Goal: Transaction & Acquisition: Book appointment/travel/reservation

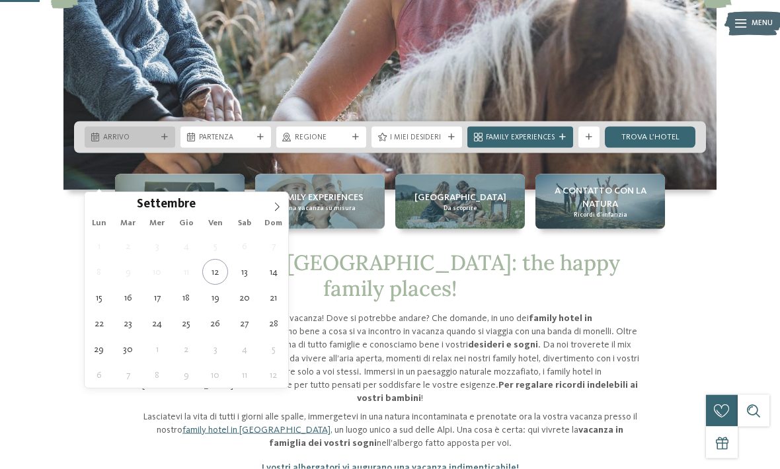
scroll to position [253, 0]
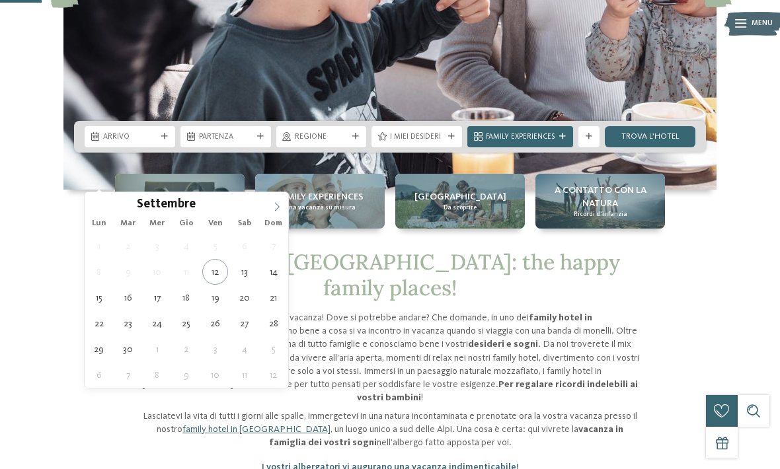
click at [271, 213] on span at bounding box center [277, 203] width 22 height 22
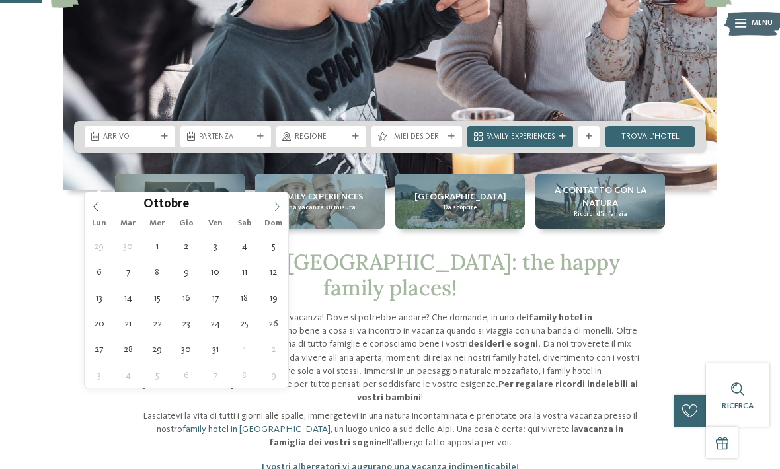
click at [280, 209] on icon at bounding box center [276, 206] width 9 height 9
click at [278, 208] on icon at bounding box center [276, 206] width 9 height 9
type div "28.12.2025"
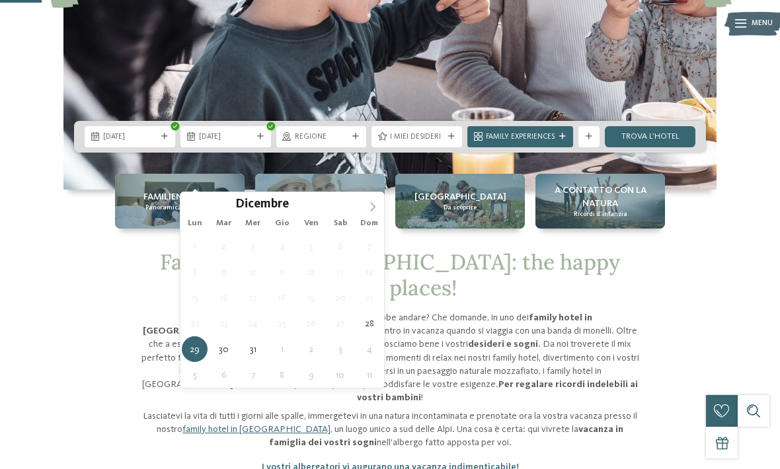
click at [371, 209] on icon at bounding box center [372, 206] width 9 height 9
type input "****"
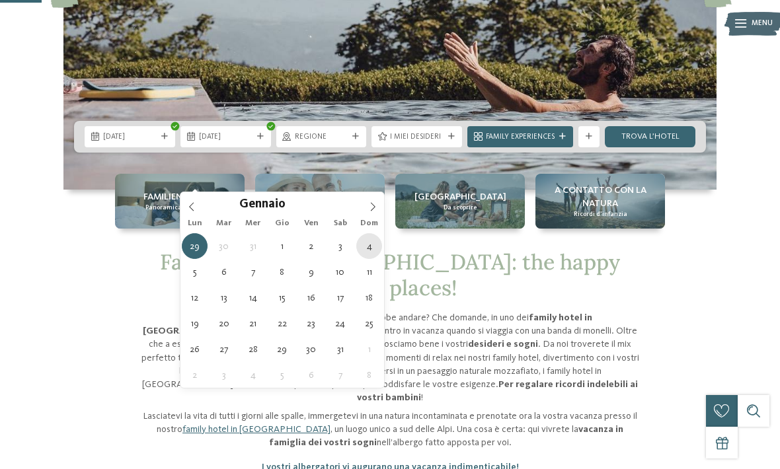
type div "04.01.2026"
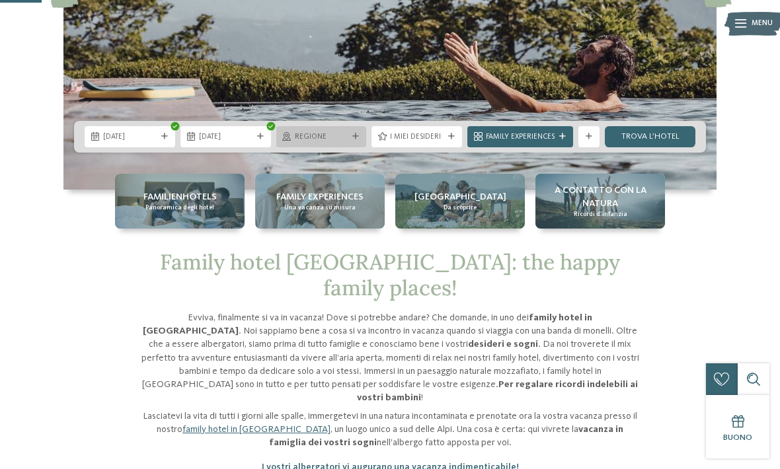
click at [350, 147] on div "Regione" at bounding box center [321, 136] width 91 height 21
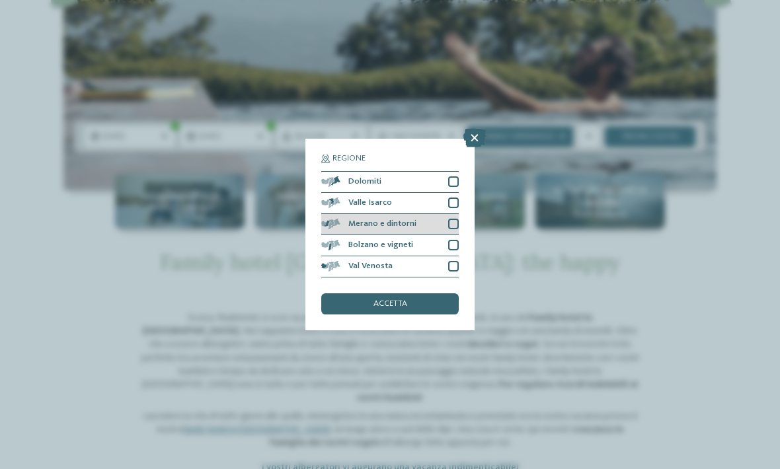
click at [451, 219] on div at bounding box center [453, 224] width 11 height 11
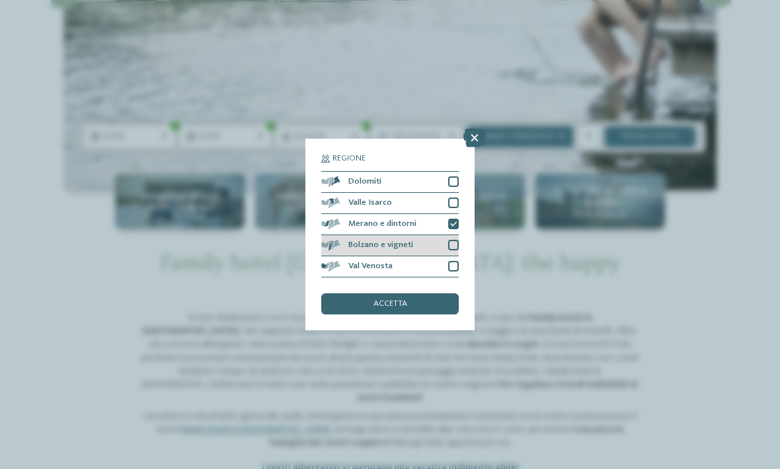
click at [453, 240] on div at bounding box center [453, 245] width 11 height 11
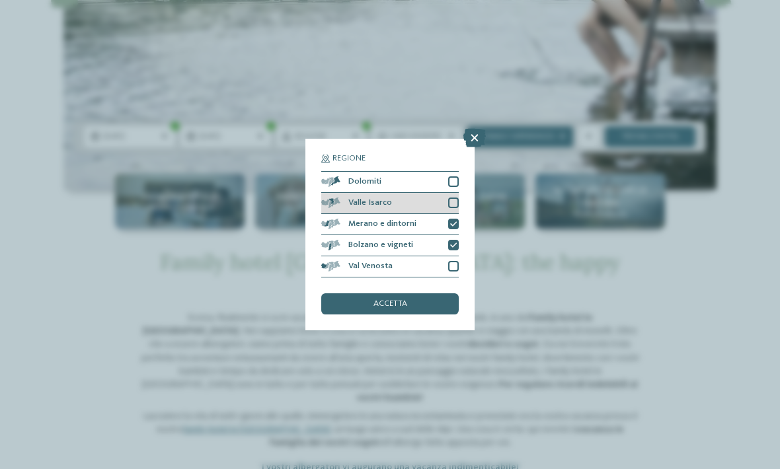
click at [448, 193] on div "Valle Isarco" at bounding box center [389, 203] width 137 height 21
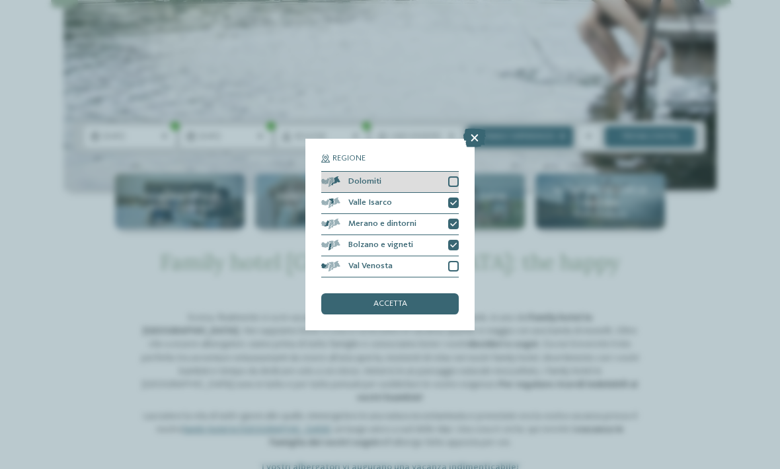
click at [451, 172] on div "Dolomiti" at bounding box center [389, 182] width 137 height 21
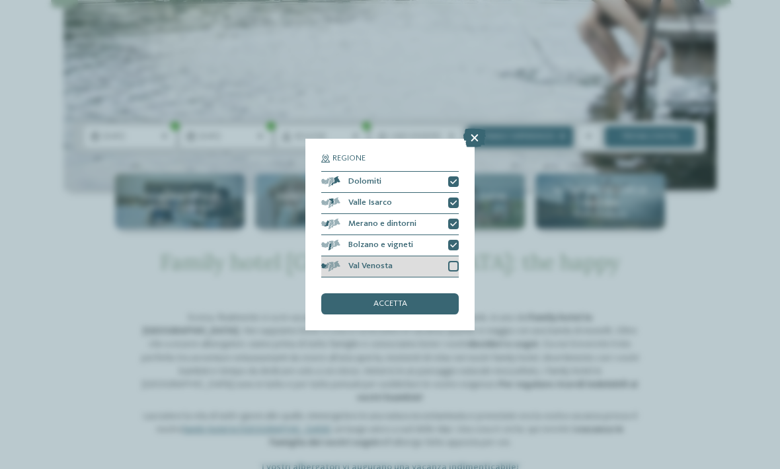
click at [453, 261] on div at bounding box center [453, 266] width 11 height 11
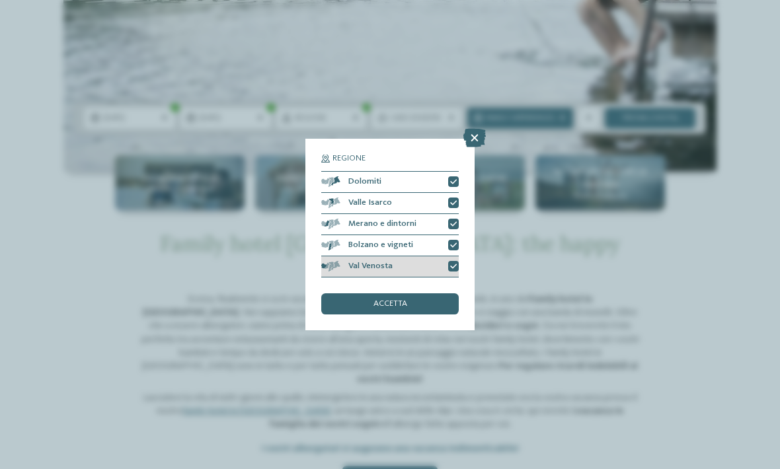
scroll to position [274, 0]
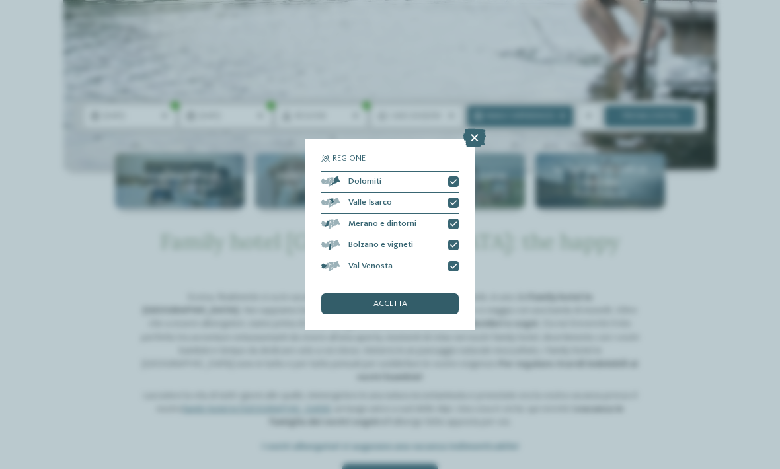
click at [408, 293] on div "accetta" at bounding box center [389, 303] width 137 height 21
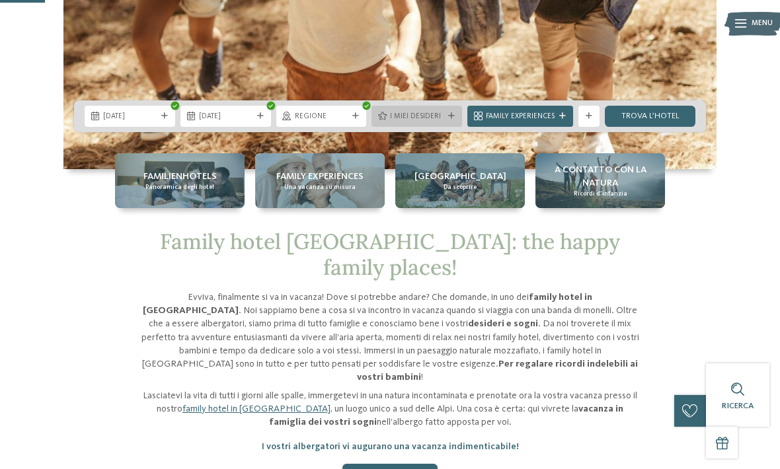
click at [444, 127] on div "I miei desideri" at bounding box center [416, 116] width 91 height 21
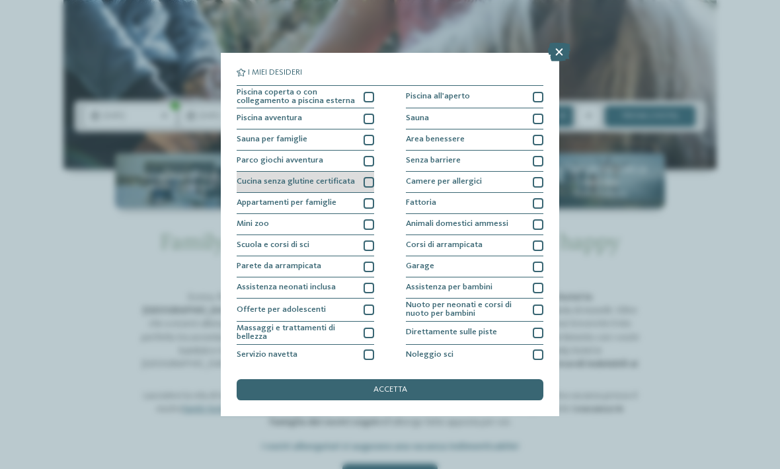
click at [368, 183] on div at bounding box center [369, 182] width 11 height 11
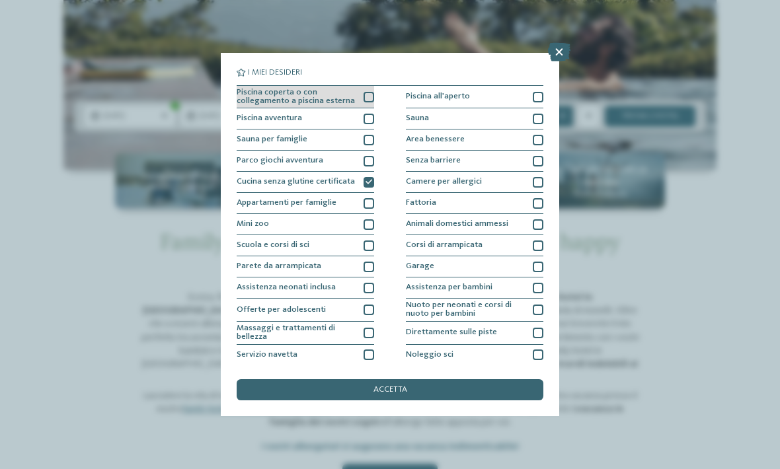
click at [364, 96] on div at bounding box center [369, 97] width 11 height 11
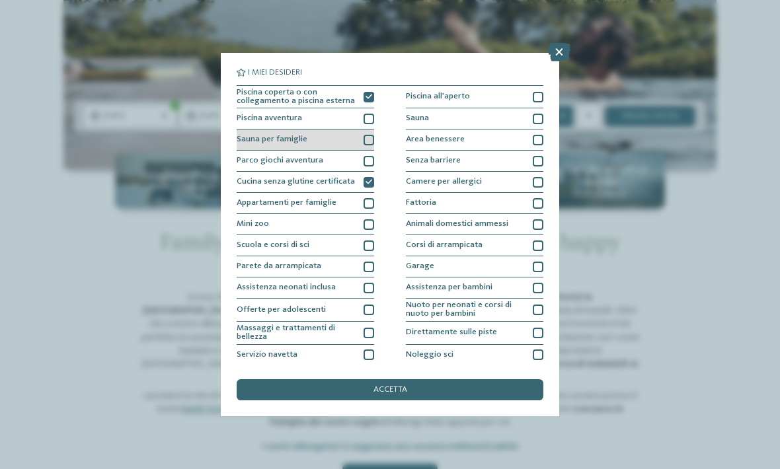
click at [367, 141] on div at bounding box center [369, 140] width 11 height 11
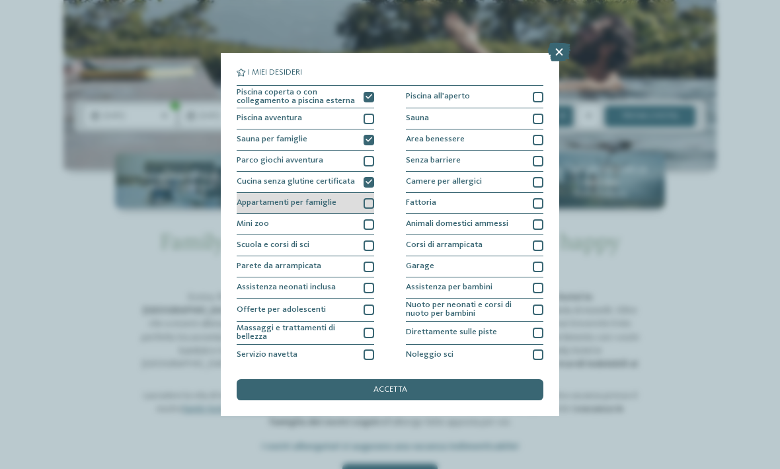
click at [364, 204] on div at bounding box center [369, 203] width 11 height 11
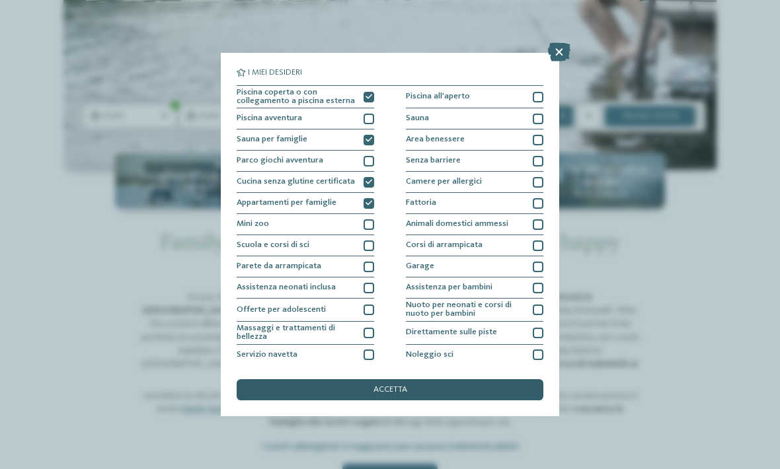
click at [437, 379] on div "accetta" at bounding box center [390, 389] width 307 height 21
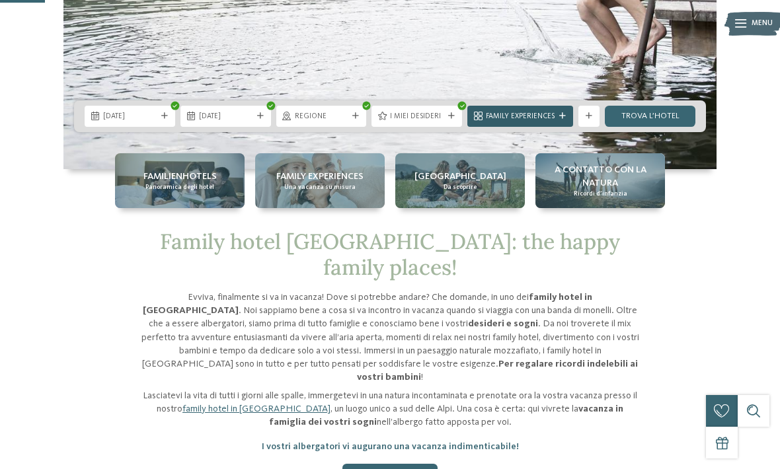
click at [548, 122] on span "Family Experiences" at bounding box center [520, 117] width 69 height 11
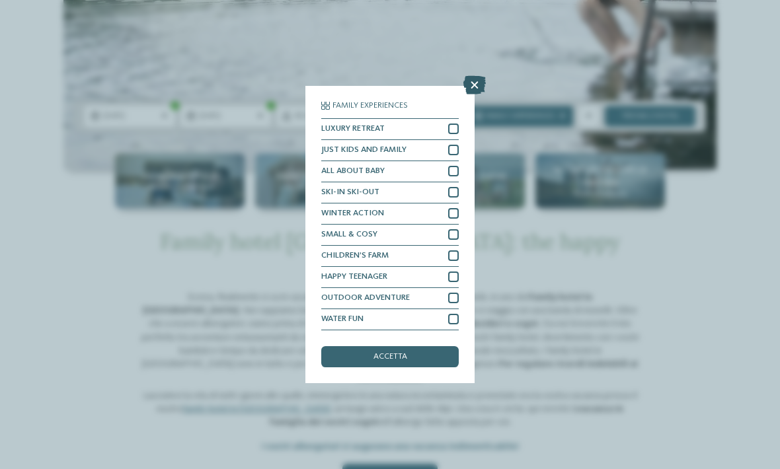
click at [473, 76] on icon at bounding box center [474, 85] width 22 height 19
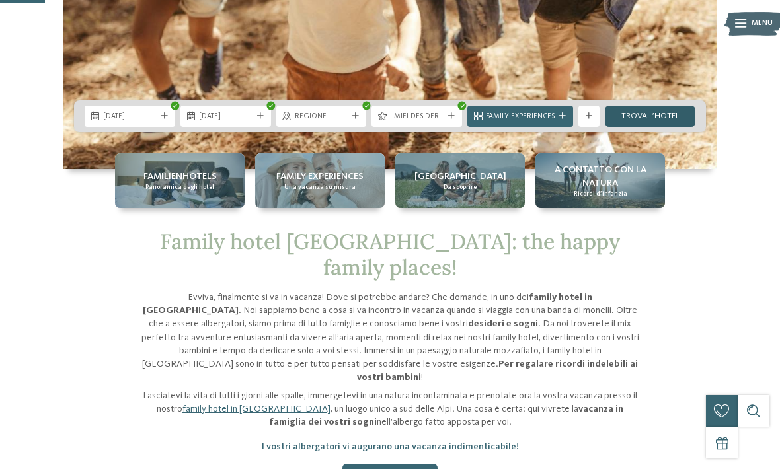
click at [663, 127] on link "trova l’hotel" at bounding box center [650, 116] width 91 height 21
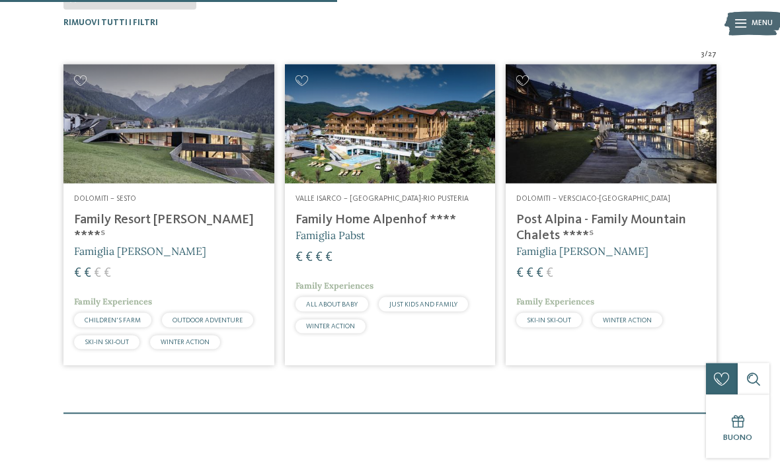
scroll to position [393, 0]
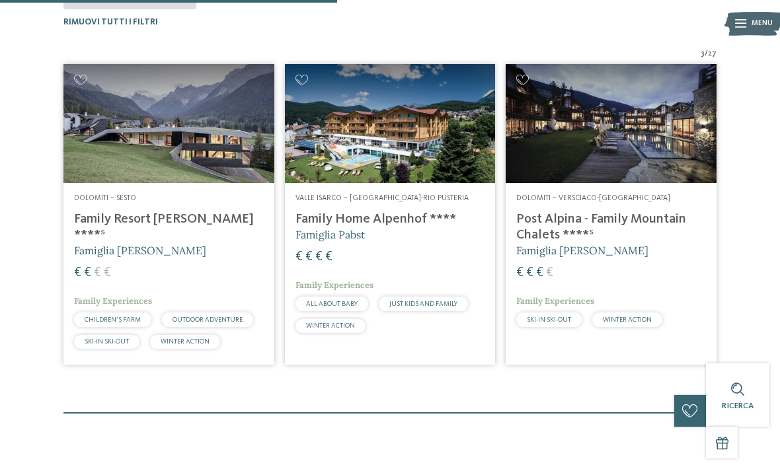
click at [126, 165] on img at bounding box center [168, 123] width 211 height 118
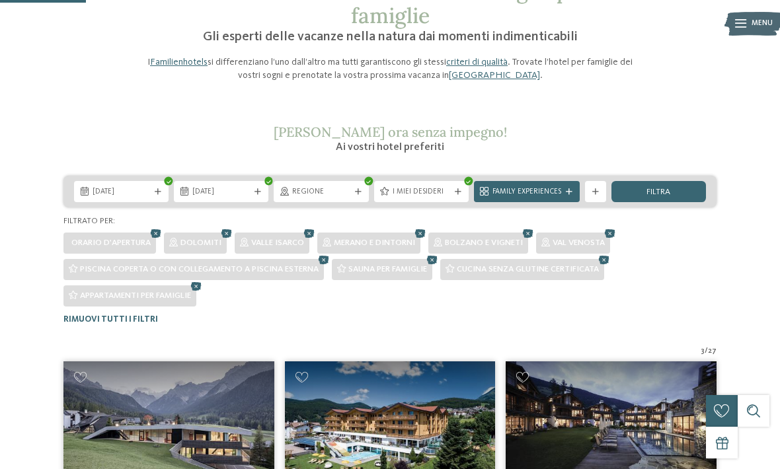
scroll to position [95, 0]
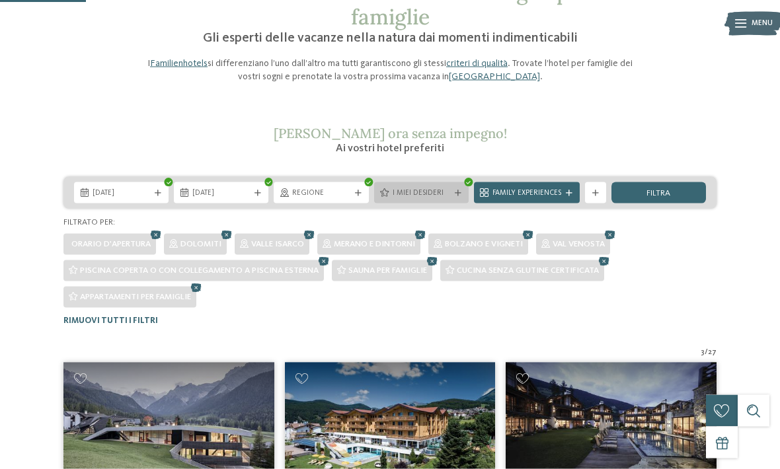
click at [437, 188] on span "I miei desideri" at bounding box center [422, 193] width 58 height 11
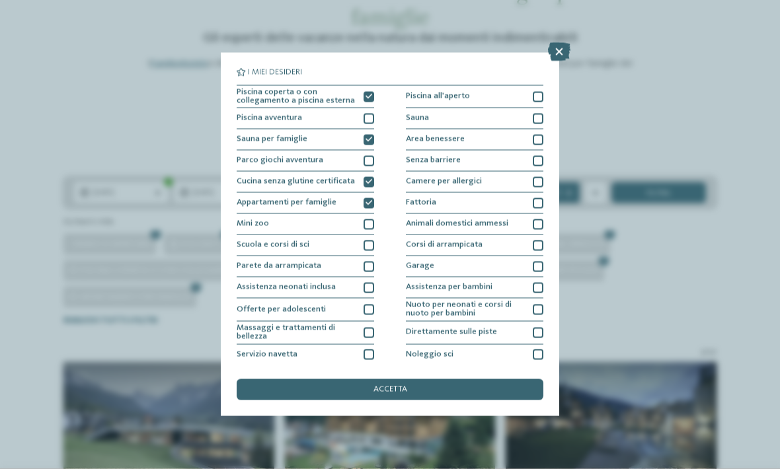
scroll to position [95, 0]
click at [369, 179] on icon at bounding box center [369, 182] width 7 height 7
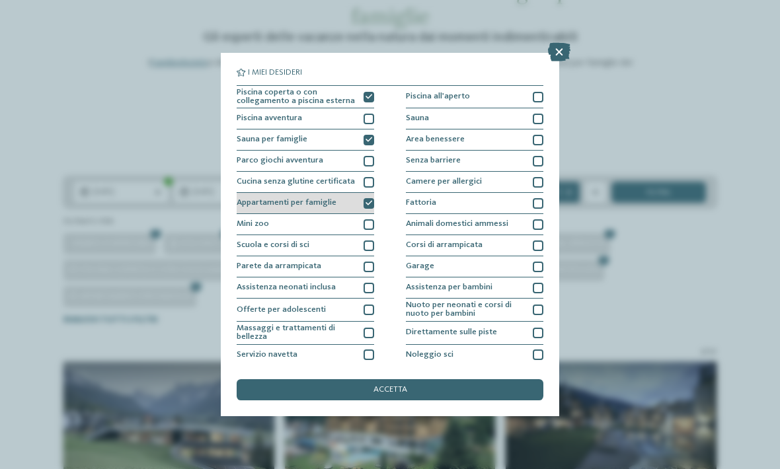
click at [369, 202] on icon at bounding box center [369, 203] width 7 height 7
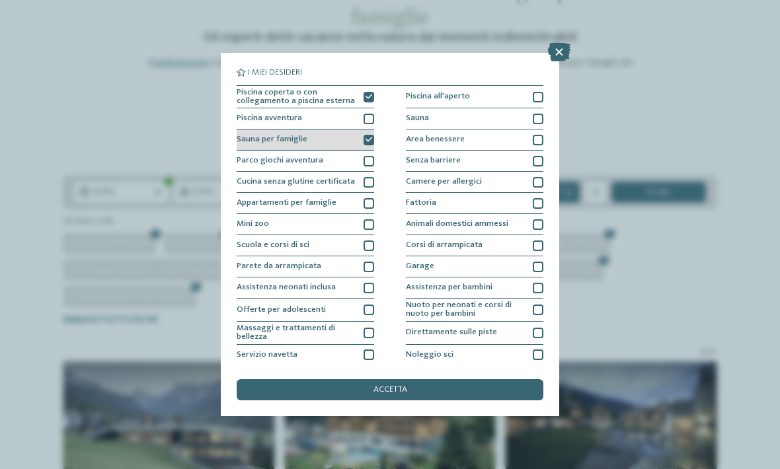
click at [370, 137] on icon at bounding box center [369, 140] width 7 height 7
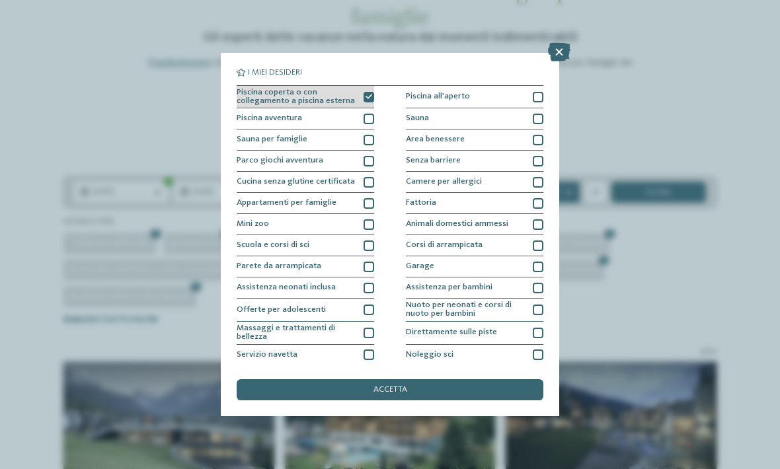
click at [370, 95] on icon at bounding box center [369, 97] width 7 height 7
click at [368, 99] on div at bounding box center [369, 97] width 11 height 11
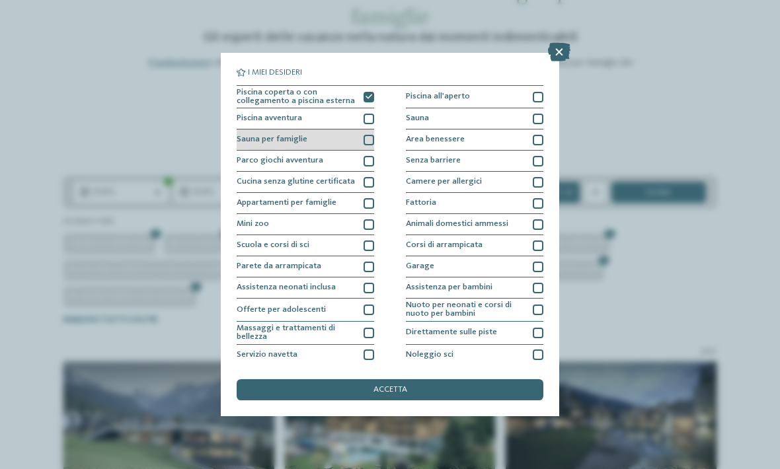
click at [369, 139] on div at bounding box center [369, 140] width 11 height 11
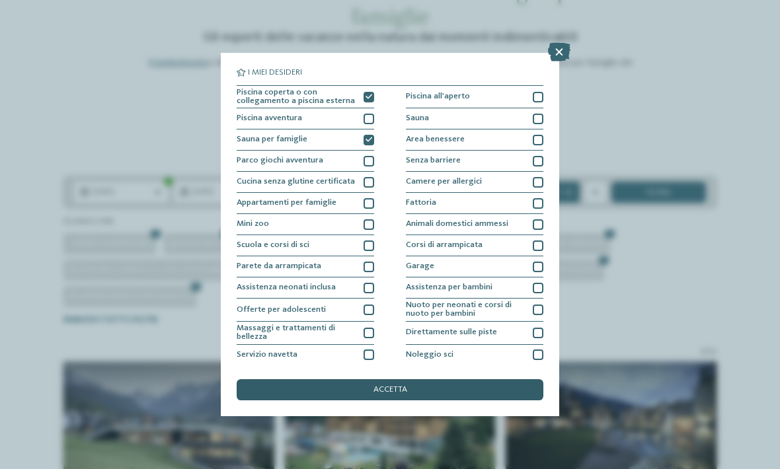
click at [426, 379] on div "accetta" at bounding box center [390, 389] width 307 height 21
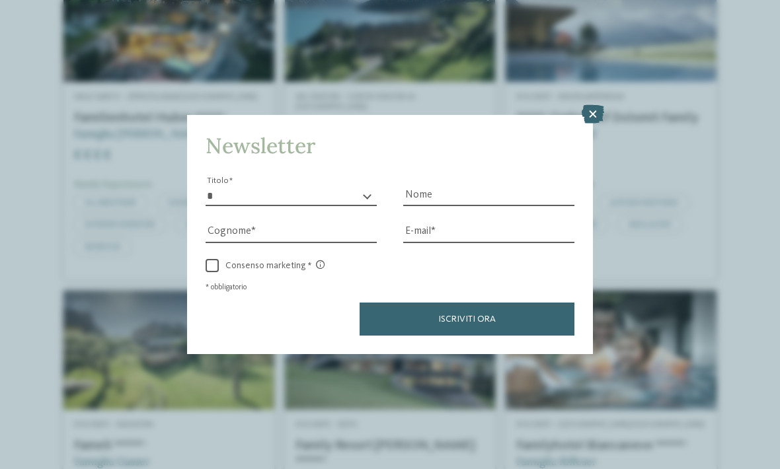
scroll to position [467, 0]
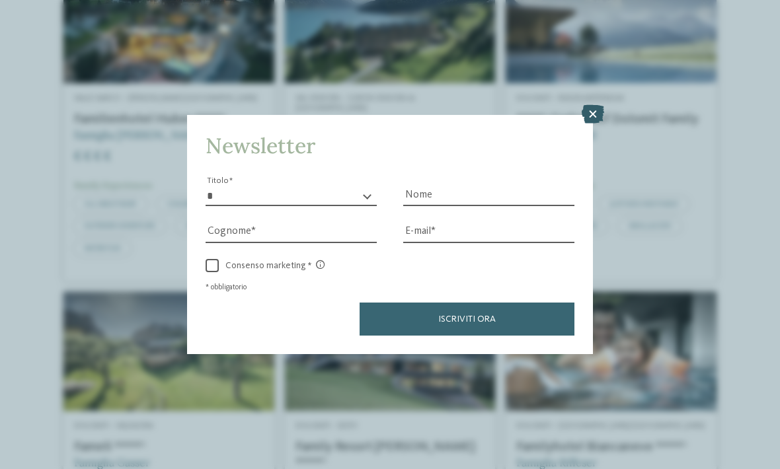
click at [589, 105] on icon at bounding box center [593, 114] width 22 height 19
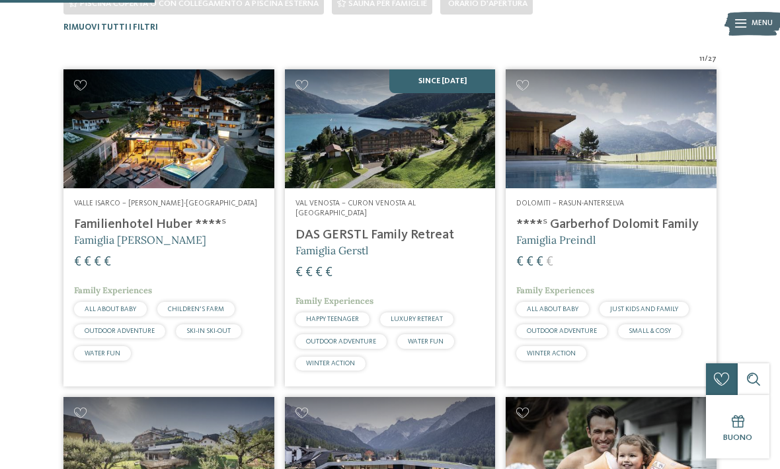
scroll to position [354, 0]
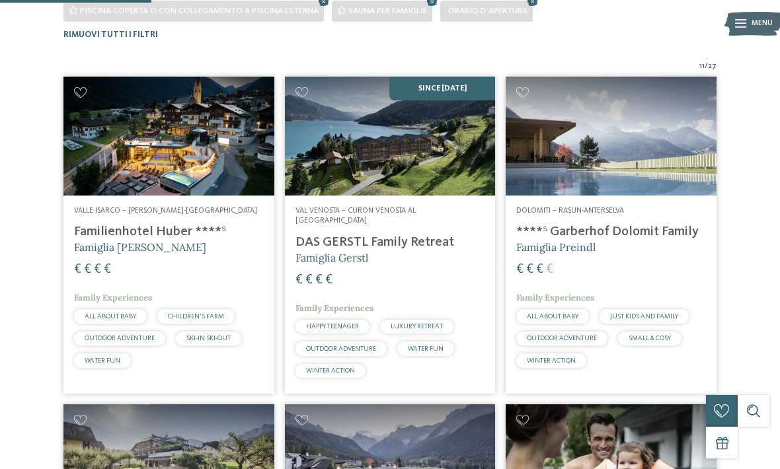
click at [128, 155] on img at bounding box center [168, 136] width 211 height 118
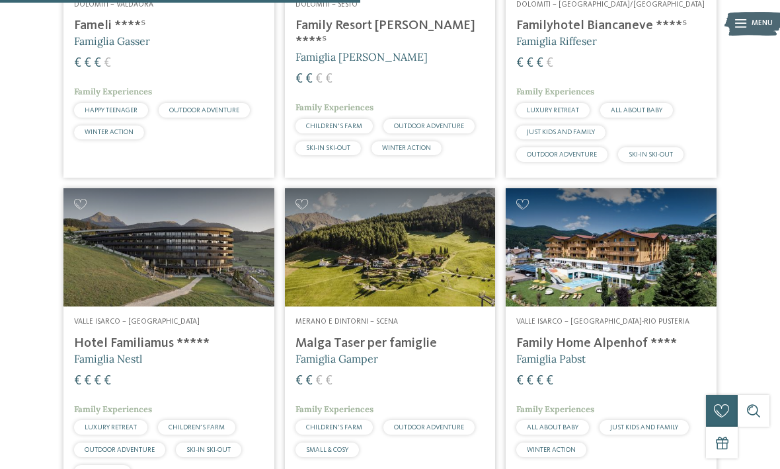
scroll to position [941, 0]
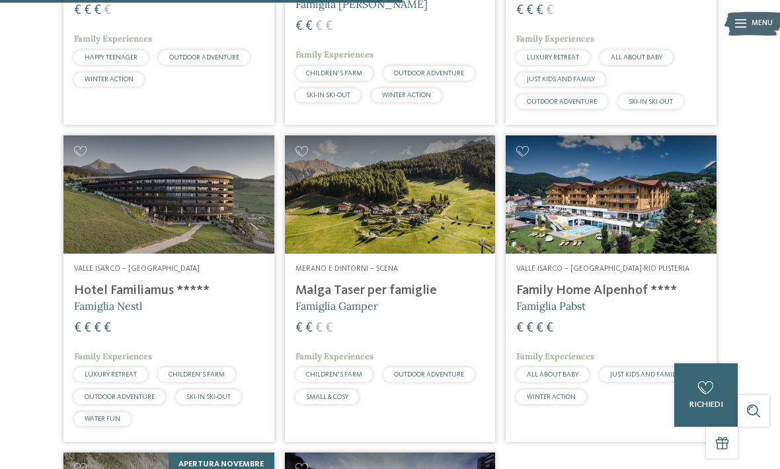
click at [373, 194] on img at bounding box center [390, 194] width 211 height 118
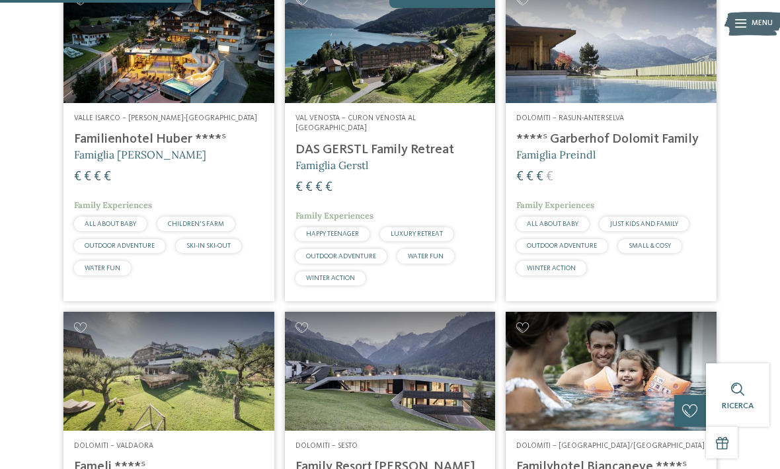
scroll to position [448, 0]
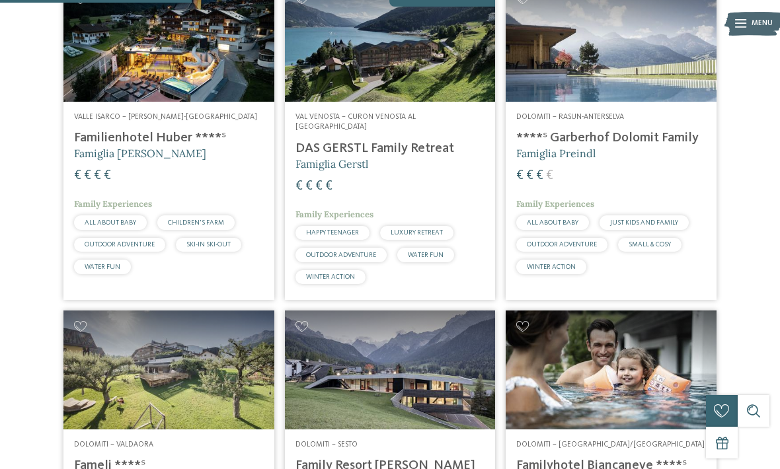
click at [622, 98] on img at bounding box center [611, 42] width 211 height 118
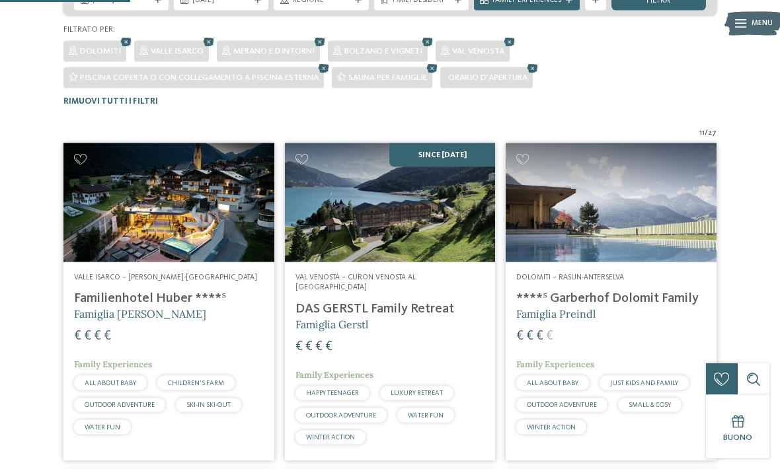
scroll to position [157, 0]
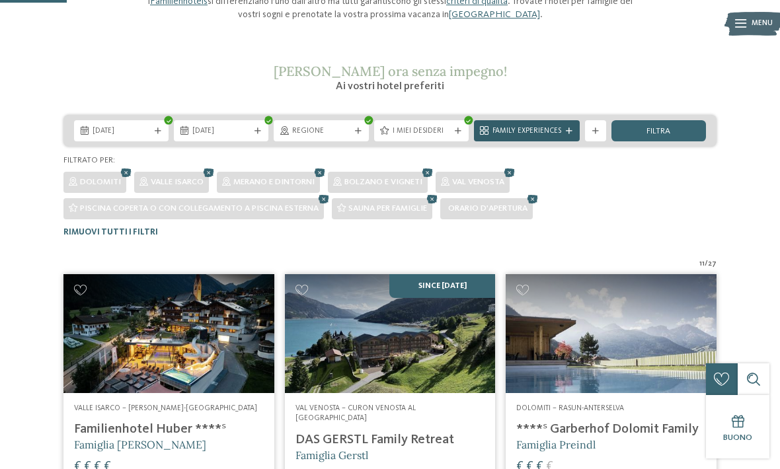
click at [533, 130] on span "Family Experiences" at bounding box center [526, 131] width 69 height 11
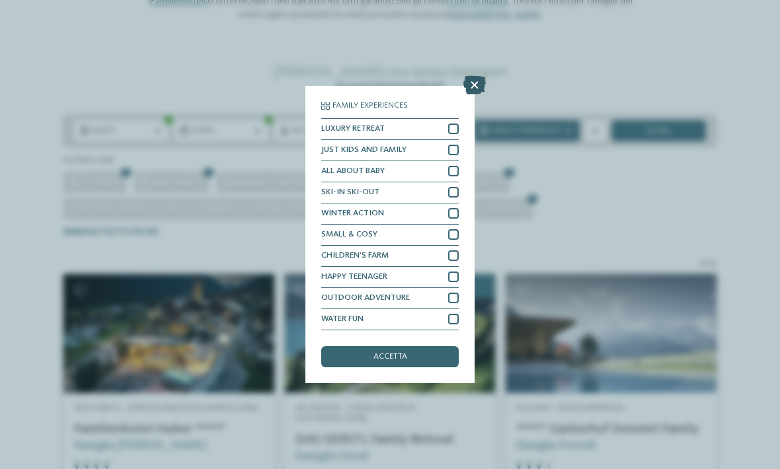
click at [471, 76] on icon at bounding box center [474, 85] width 22 height 19
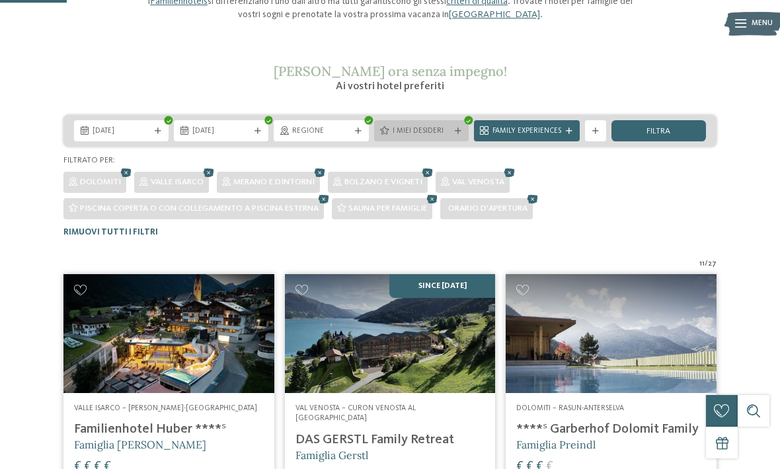
click at [440, 131] on span "I miei desideri" at bounding box center [422, 131] width 58 height 11
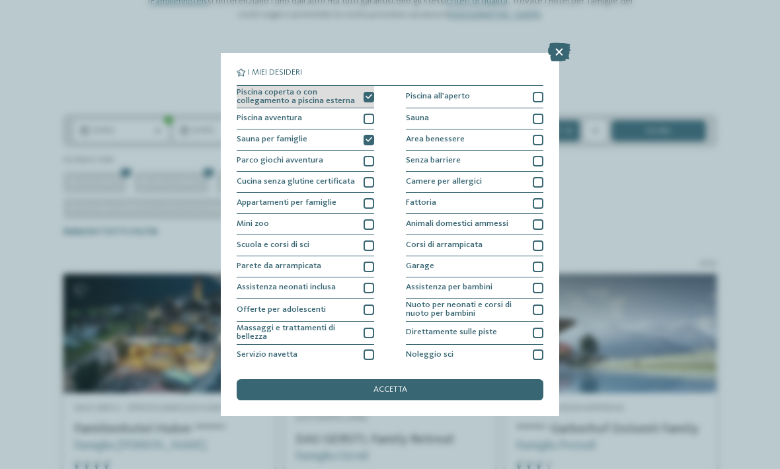
click at [373, 95] on div at bounding box center [369, 97] width 11 height 11
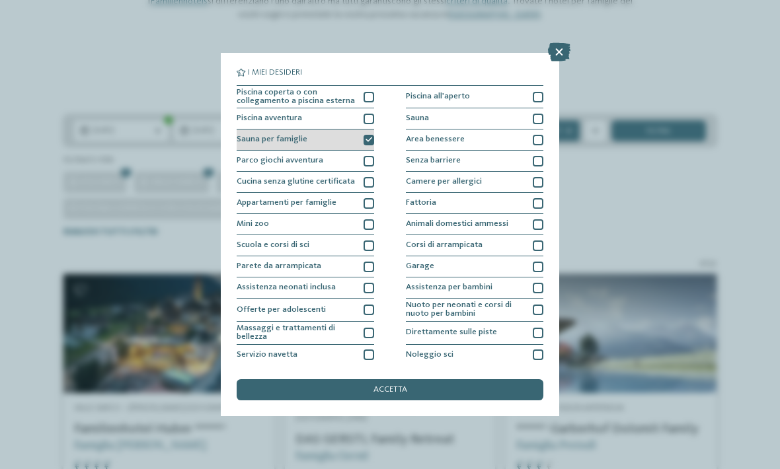
click at [372, 137] on icon at bounding box center [369, 140] width 7 height 7
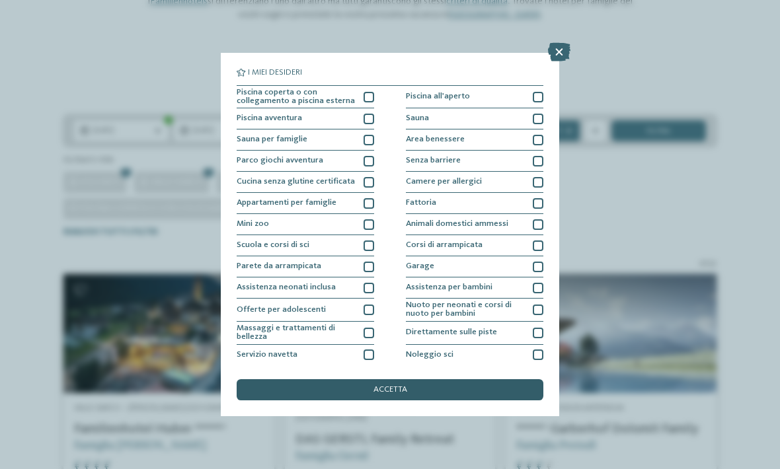
click at [432, 379] on div "accetta" at bounding box center [390, 389] width 307 height 21
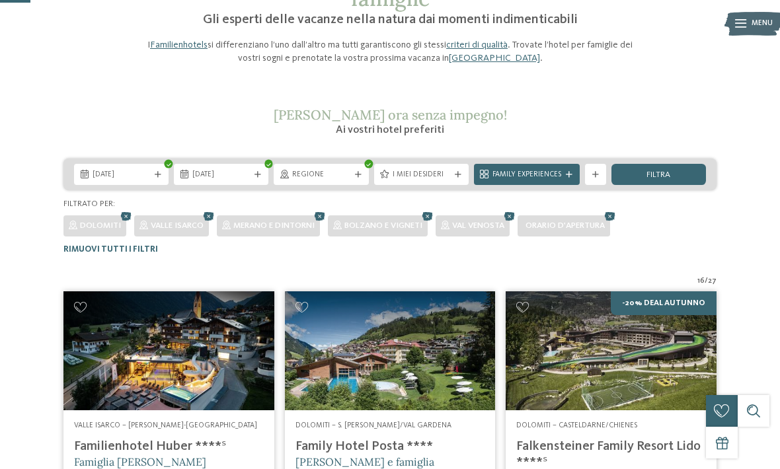
scroll to position [90, 0]
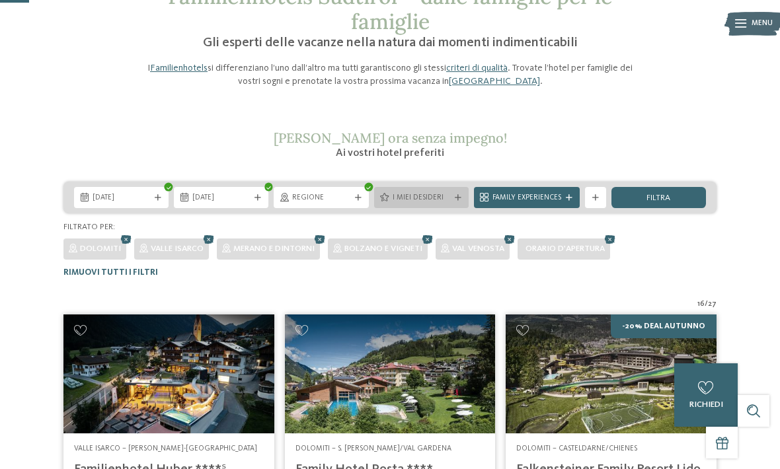
click at [400, 194] on span "I miei desideri" at bounding box center [422, 198] width 58 height 11
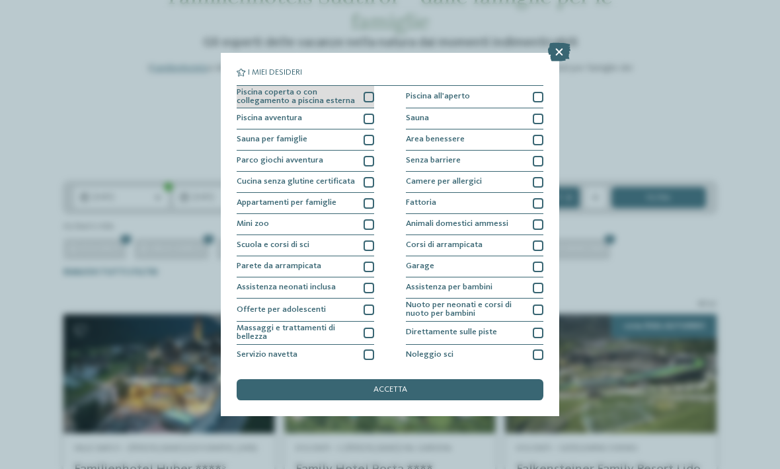
click at [250, 93] on span "Piscina coperta o con collegamento a piscina esterna" at bounding box center [296, 97] width 119 height 17
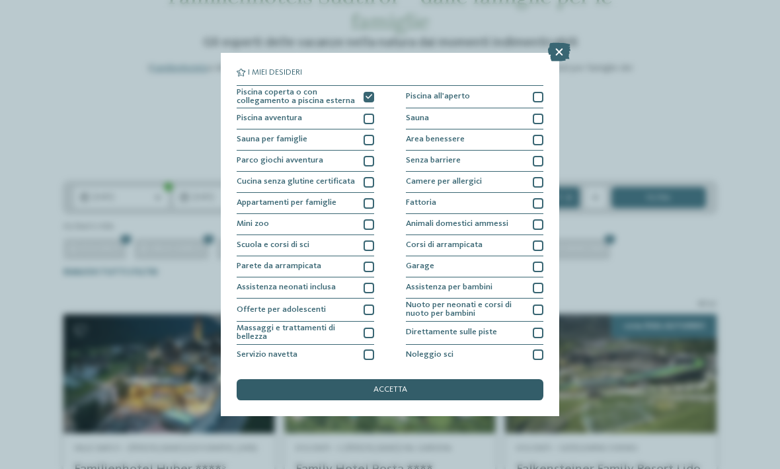
click at [260, 379] on div "accetta" at bounding box center [390, 389] width 307 height 21
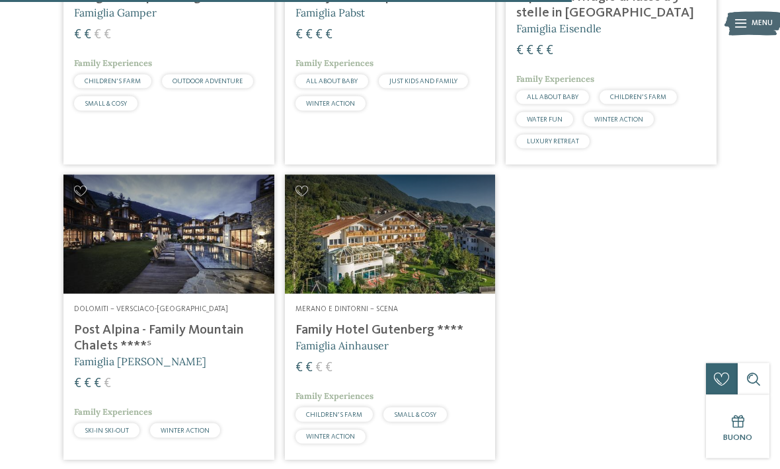
scroll to position [1573, 0]
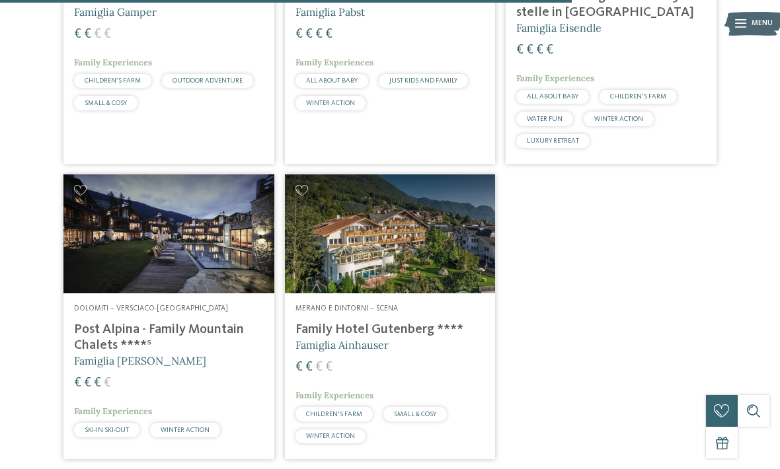
click at [395, 228] on img at bounding box center [390, 233] width 211 height 118
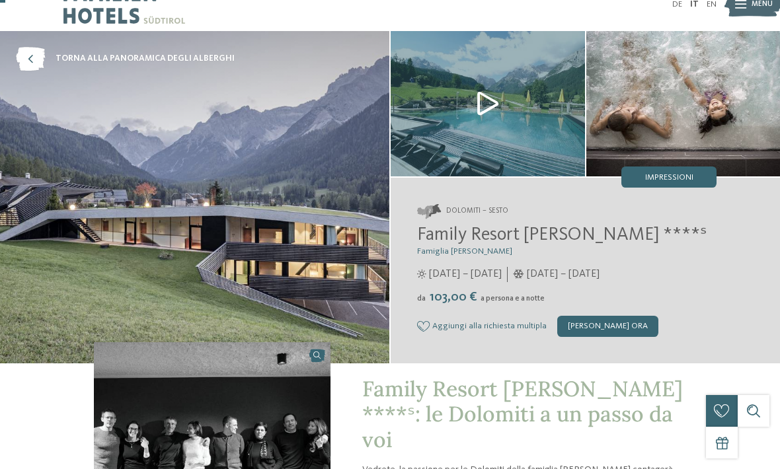
scroll to position [22, 0]
click at [489, 100] on img at bounding box center [488, 102] width 194 height 145
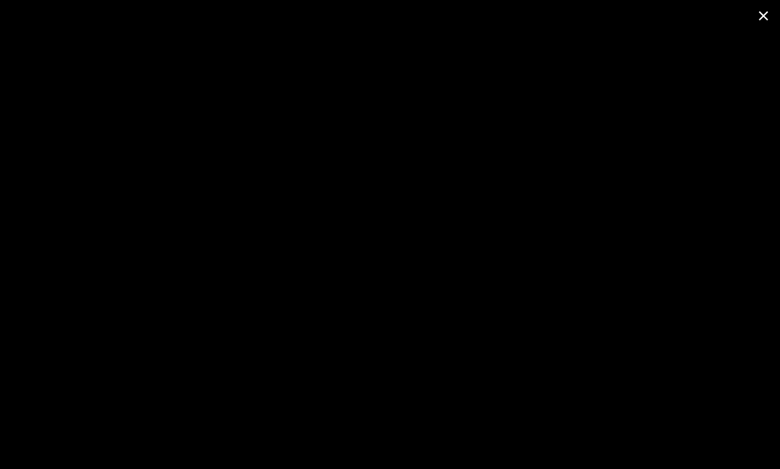
click at [752, 15] on span at bounding box center [763, 15] width 33 height 31
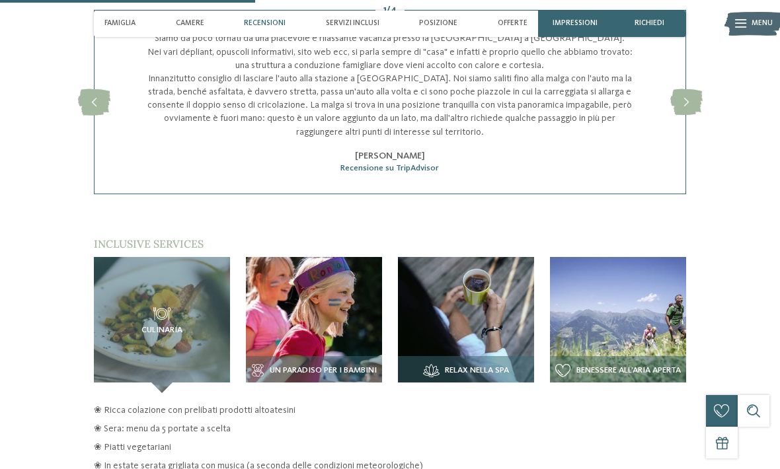
scroll to position [1401, 0]
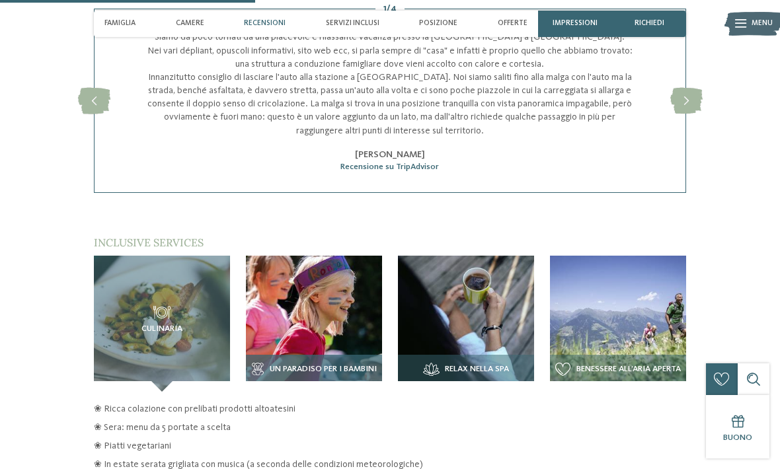
click at [309, 319] on img at bounding box center [314, 324] width 136 height 136
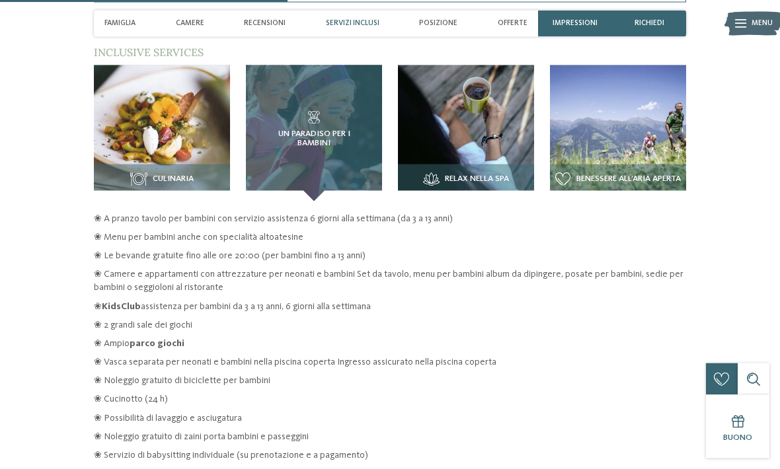
scroll to position [1592, 0]
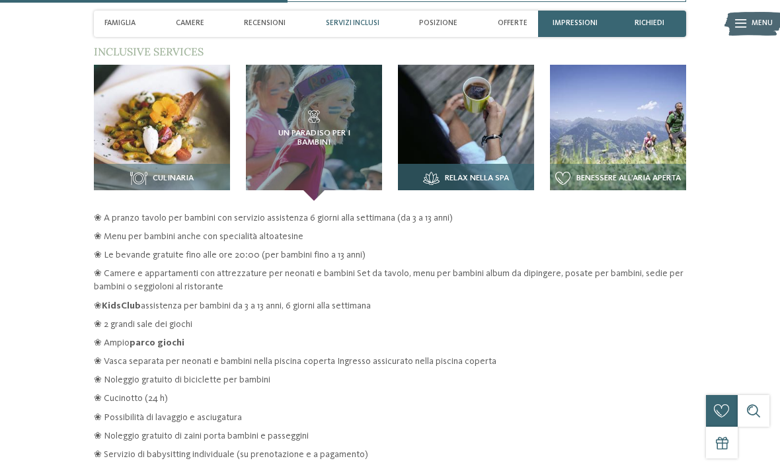
click at [485, 122] on img at bounding box center [466, 133] width 136 height 136
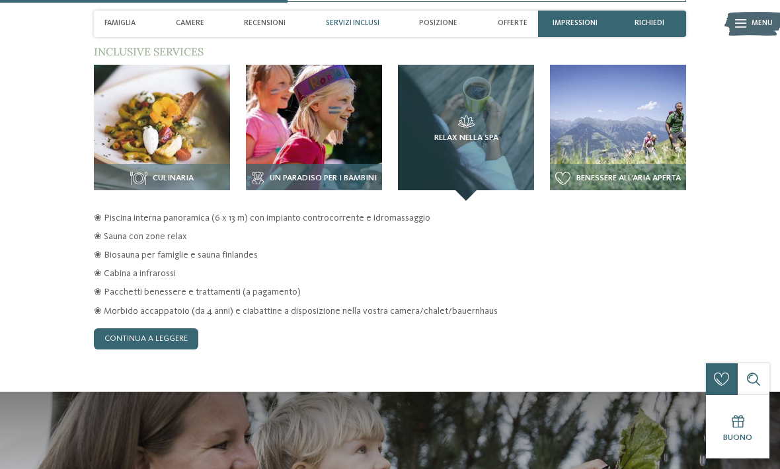
click at [335, 140] on img at bounding box center [314, 133] width 136 height 136
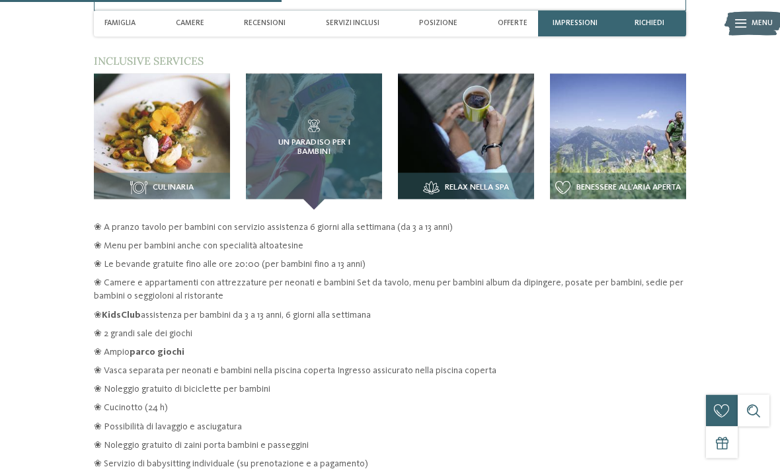
scroll to position [1583, 0]
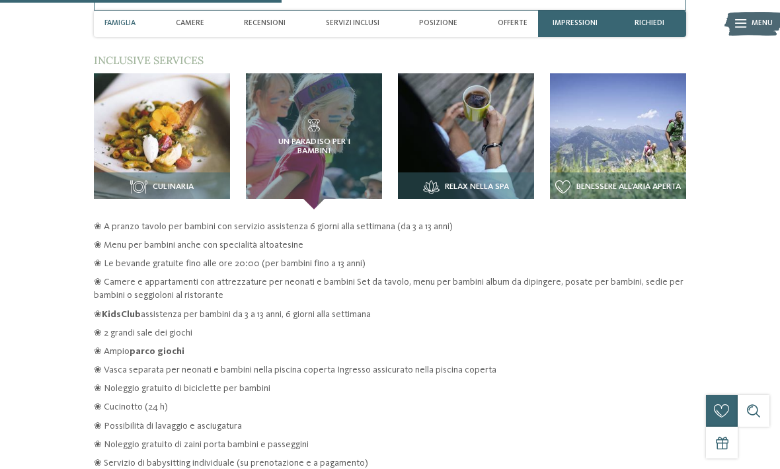
click at [132, 18] on div "Famiglia" at bounding box center [120, 24] width 42 height 26
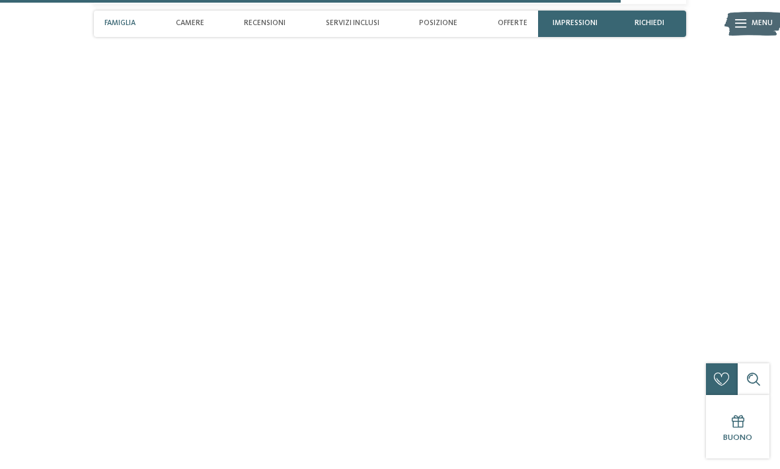
scroll to position [3452, 0]
click at [360, 22] on span "Servizi inclusi" at bounding box center [353, 23] width 54 height 9
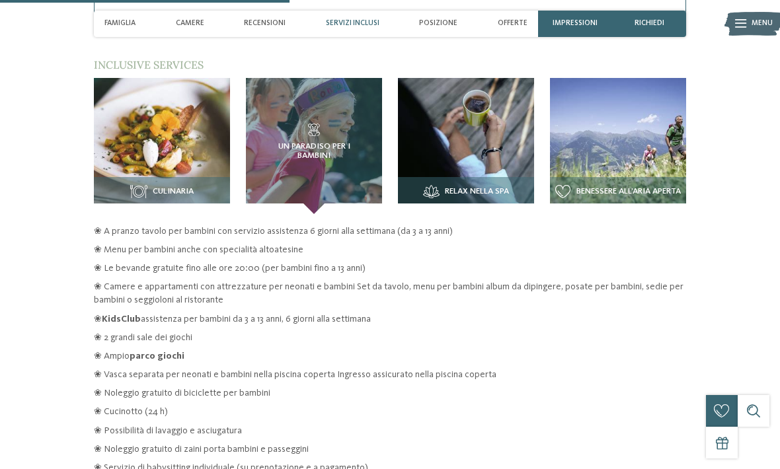
scroll to position [1546, 0]
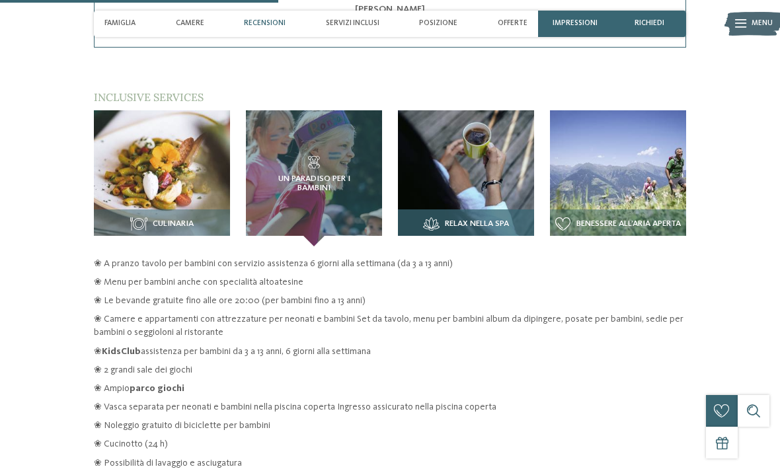
click at [437, 171] on img at bounding box center [466, 178] width 136 height 136
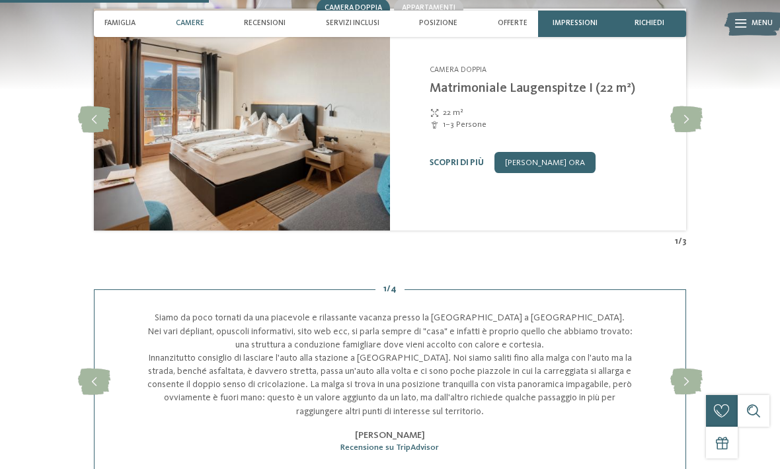
scroll to position [1071, 0]
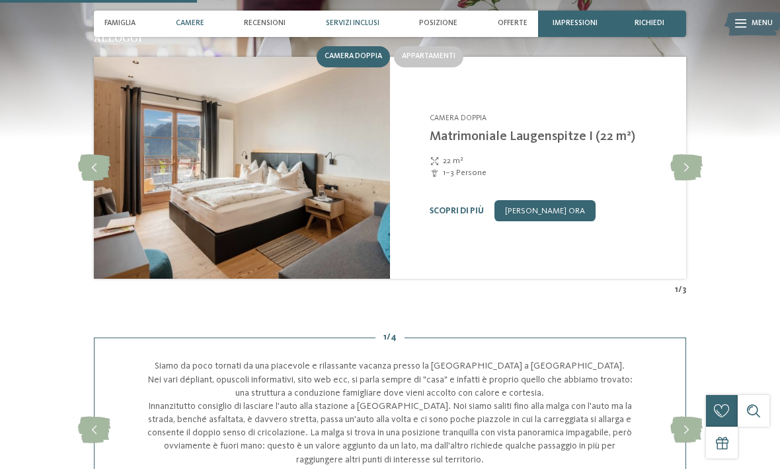
click at [354, 32] on div "Servizi inclusi" at bounding box center [353, 24] width 64 height 26
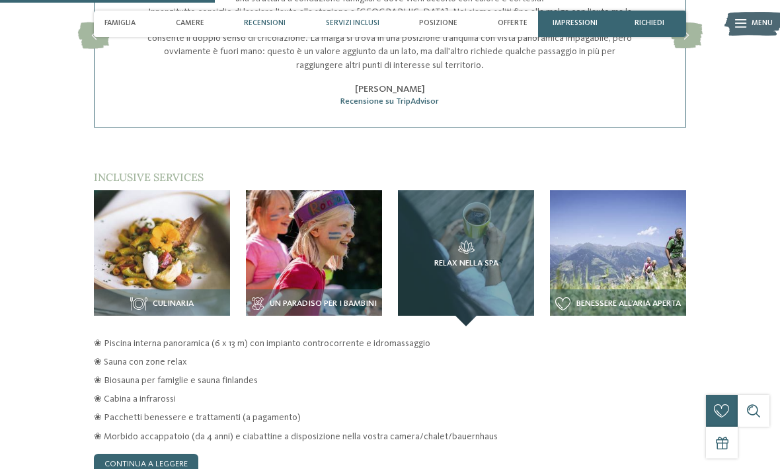
scroll to position [1546, 0]
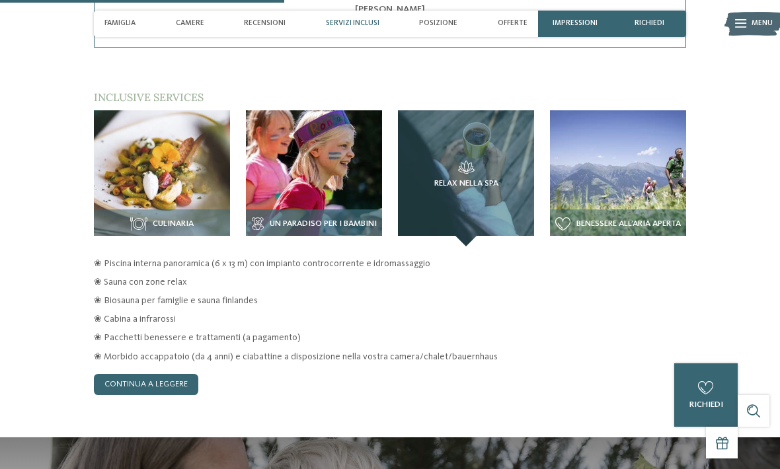
click at [342, 165] on img at bounding box center [314, 178] width 136 height 136
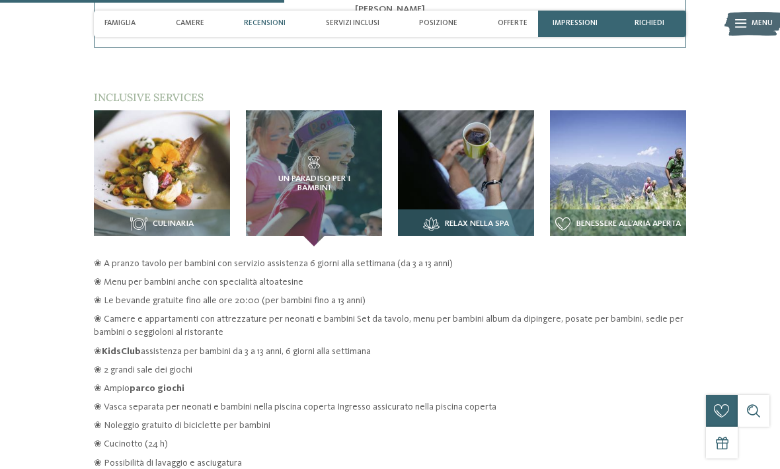
click at [493, 153] on img at bounding box center [466, 178] width 136 height 136
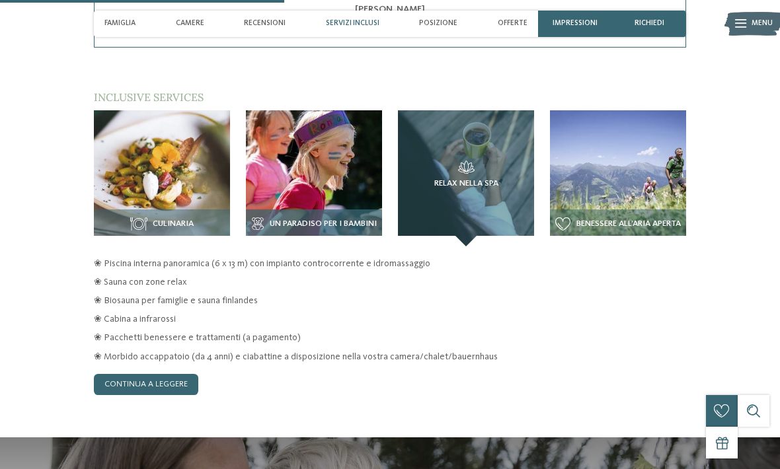
click at [336, 163] on img at bounding box center [314, 178] width 136 height 136
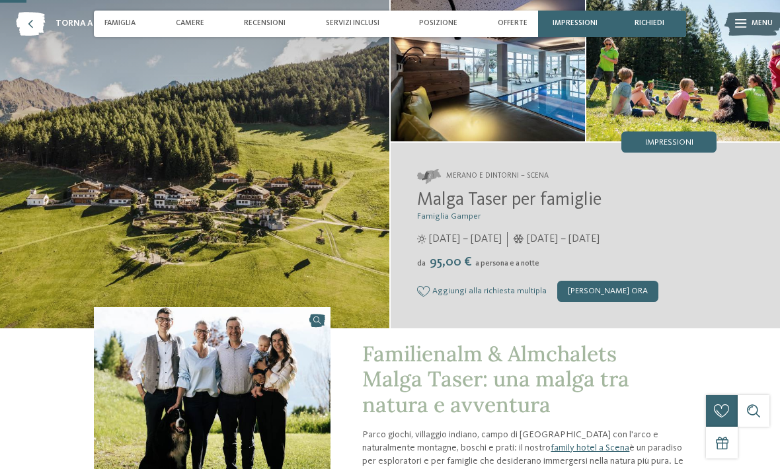
scroll to position [0, 0]
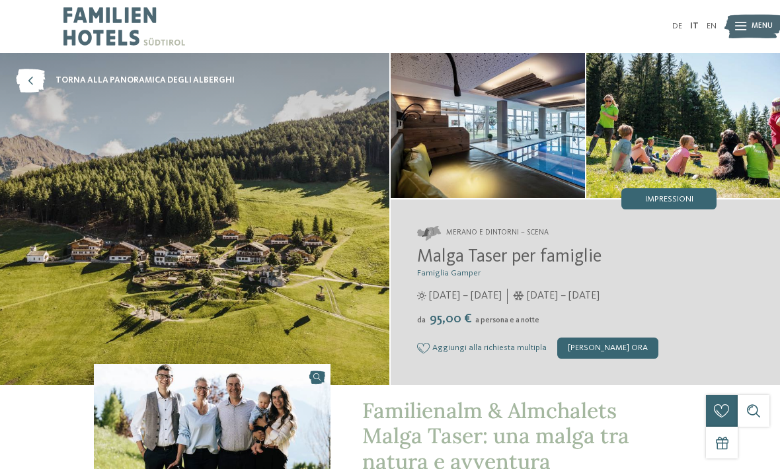
click at [516, 133] on img at bounding box center [488, 125] width 194 height 145
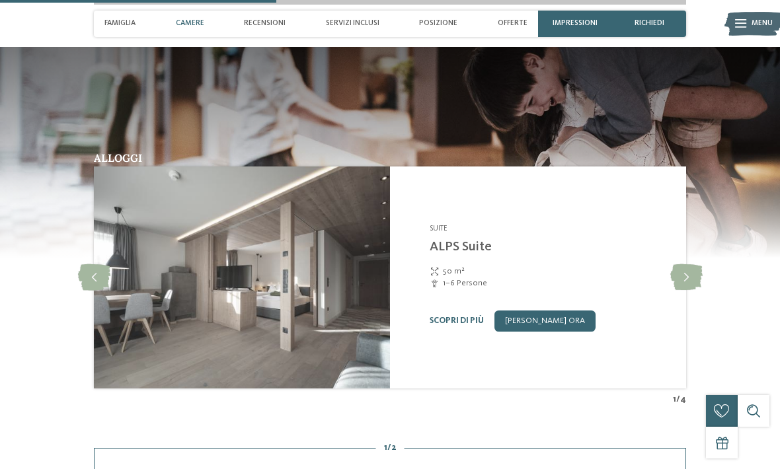
scroll to position [1455, 0]
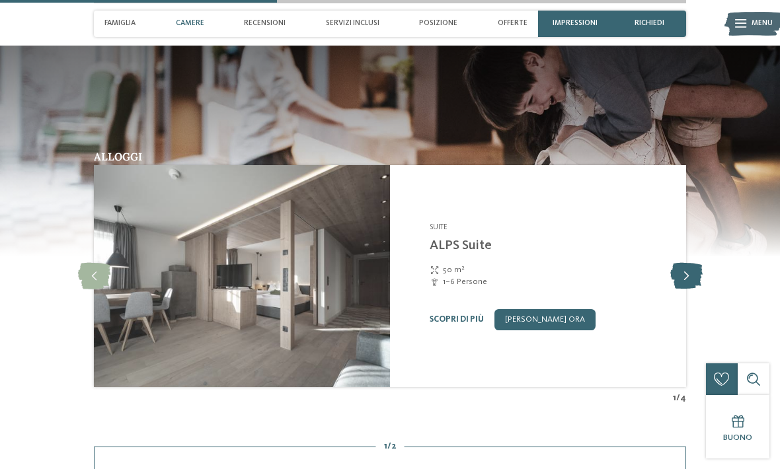
click at [681, 263] on icon at bounding box center [686, 276] width 32 height 26
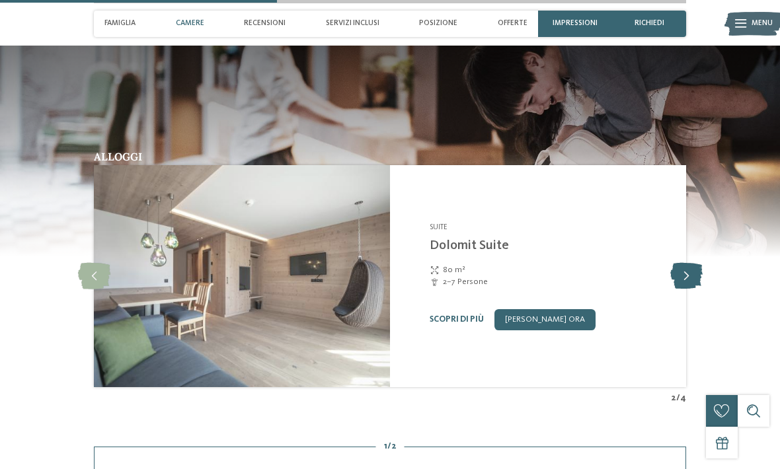
click at [681, 263] on icon at bounding box center [686, 276] width 32 height 26
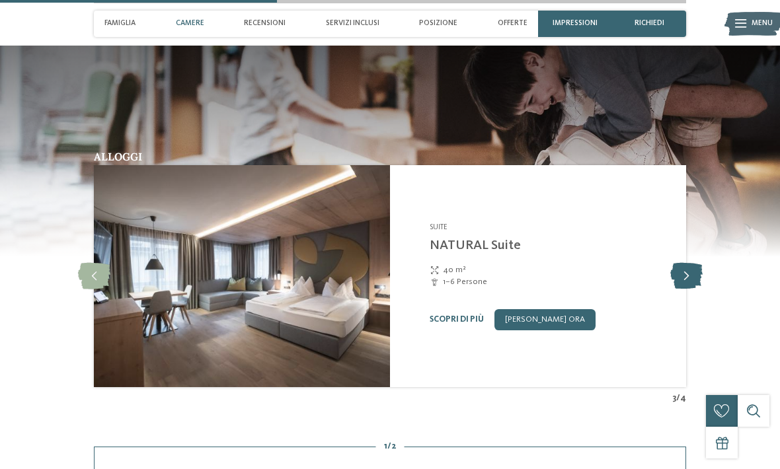
click at [679, 263] on icon at bounding box center [686, 276] width 32 height 26
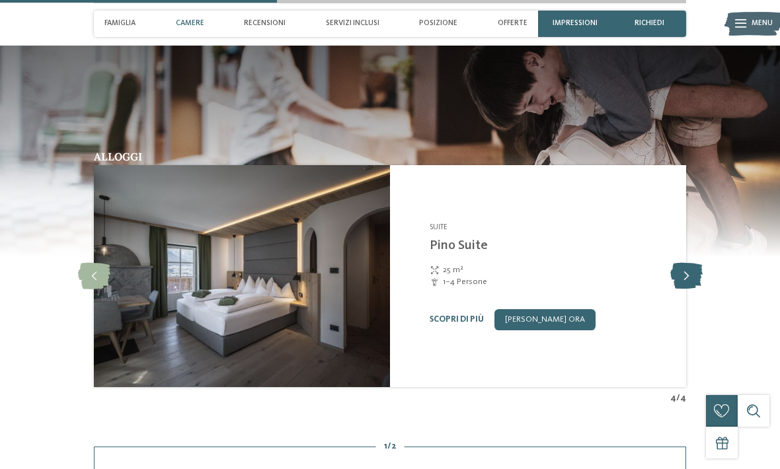
click at [682, 263] on icon at bounding box center [686, 276] width 32 height 26
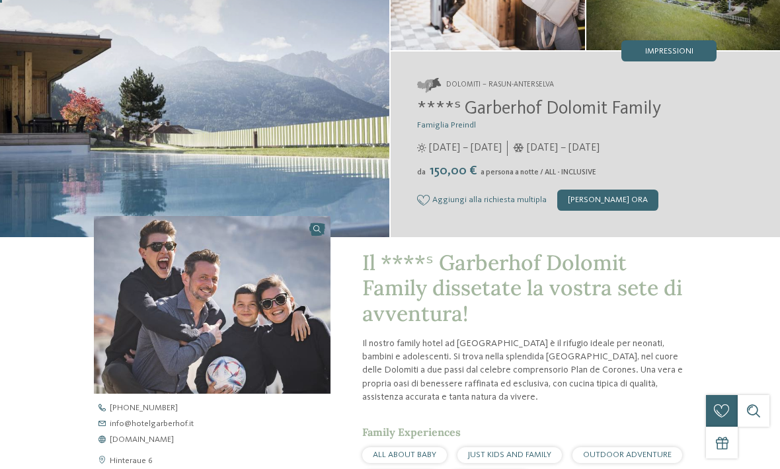
scroll to position [0, 0]
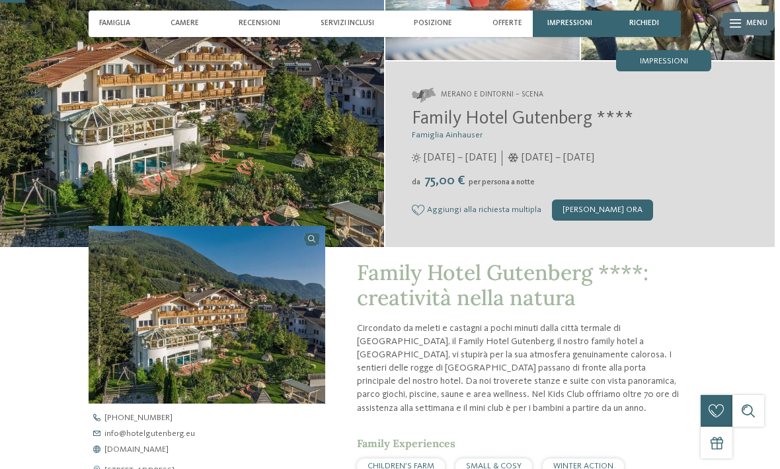
scroll to position [271, 0]
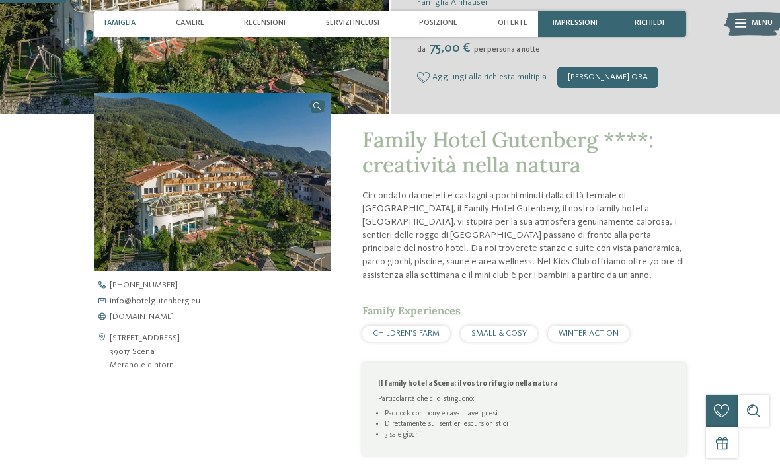
click at [56, 176] on div "Family Hotel Gutenberg ****: creatività nella natura Circondato da meleti e cas…" at bounding box center [389, 314] width 719 height 401
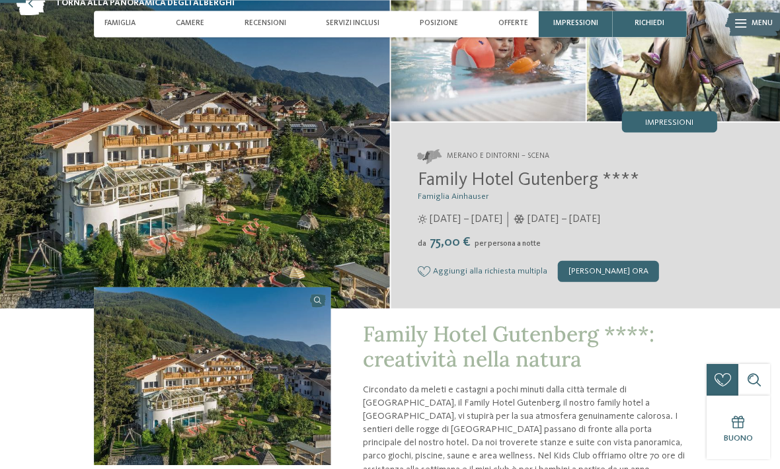
scroll to position [56, 0]
